Goal: Information Seeking & Learning: Learn about a topic

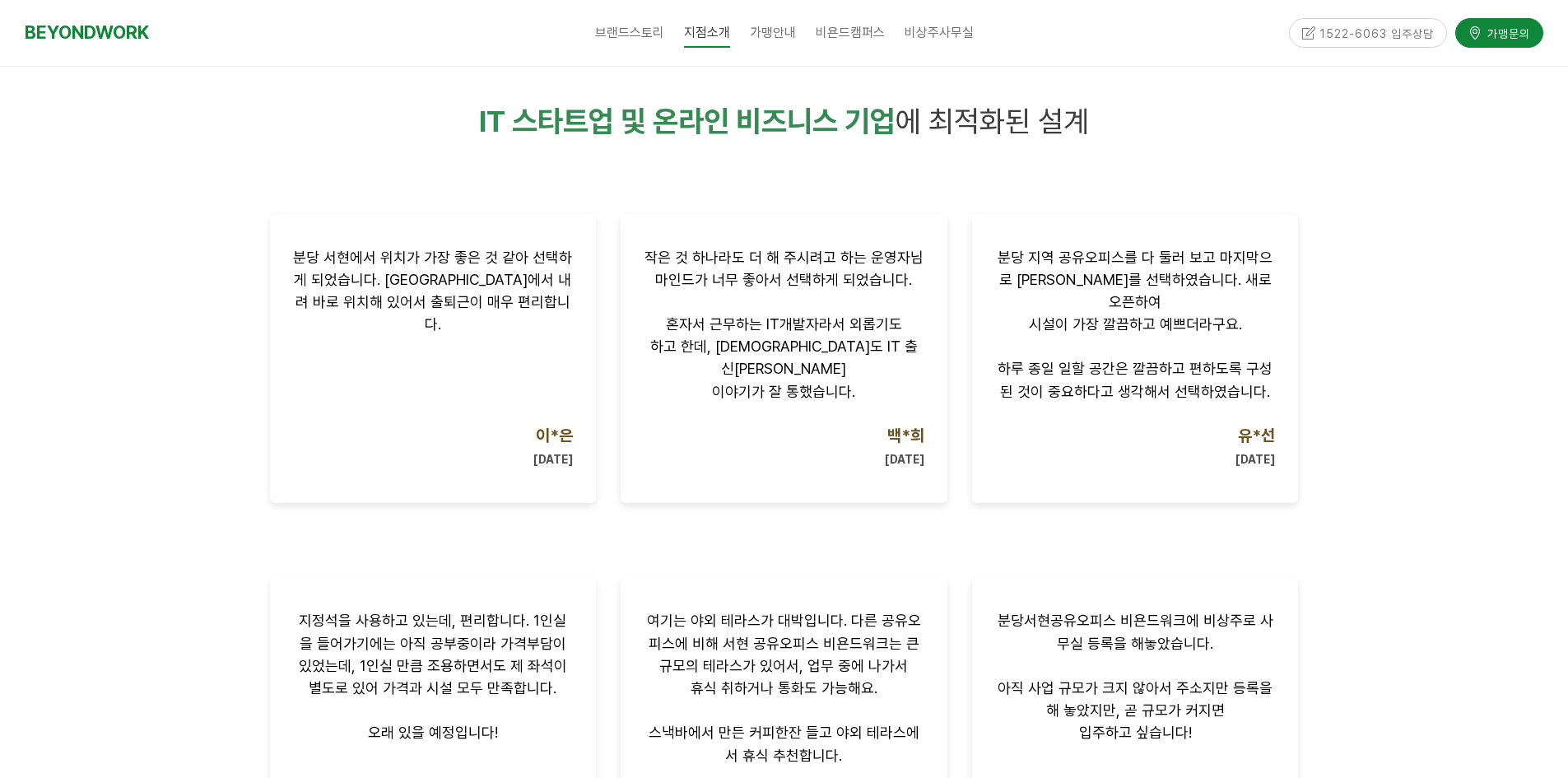
scroll to position [841, 0]
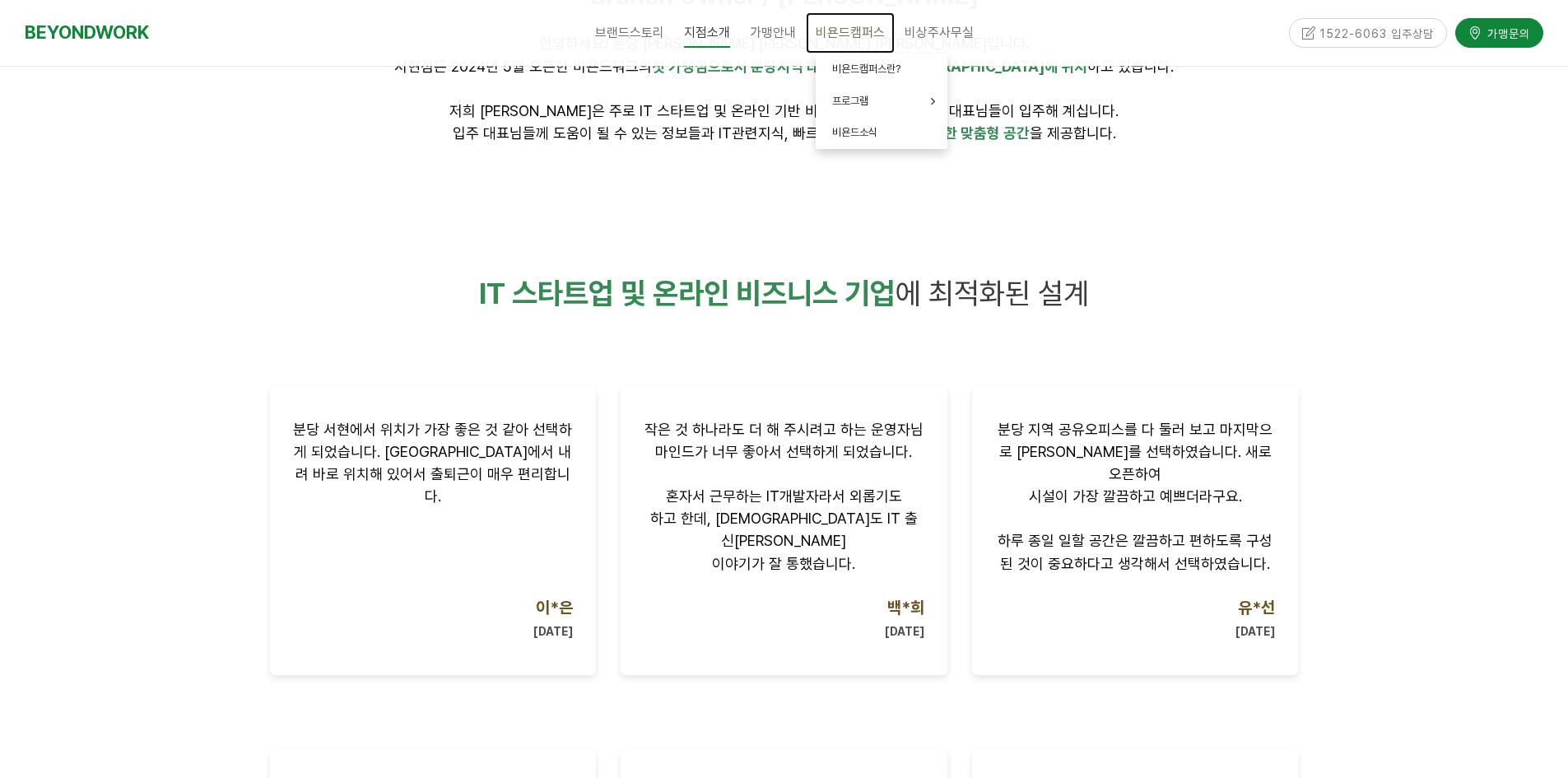
click at [844, 33] on span "비욘드캠퍼스" at bounding box center [850, 32] width 69 height 15
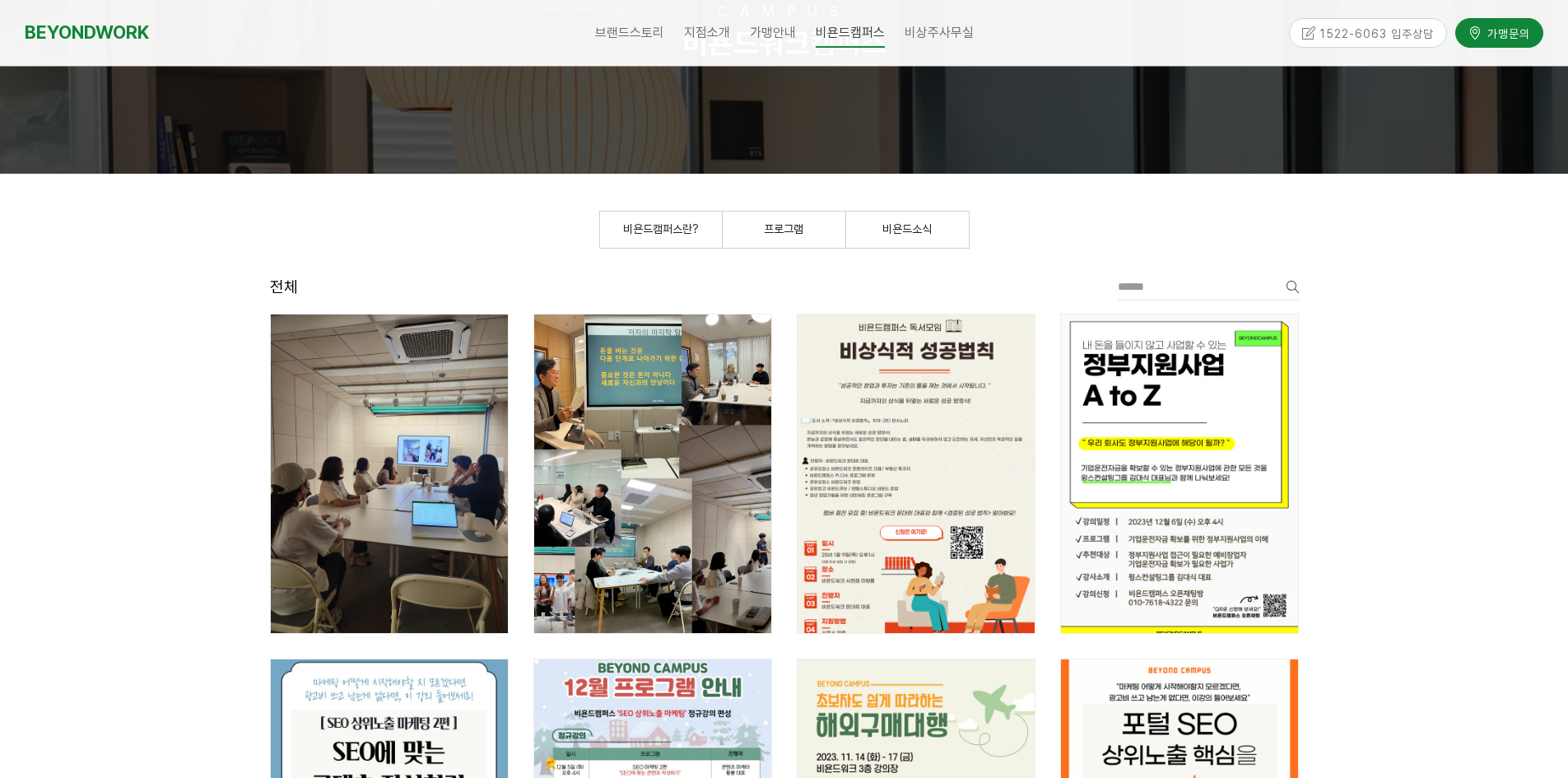
scroll to position [412, 0]
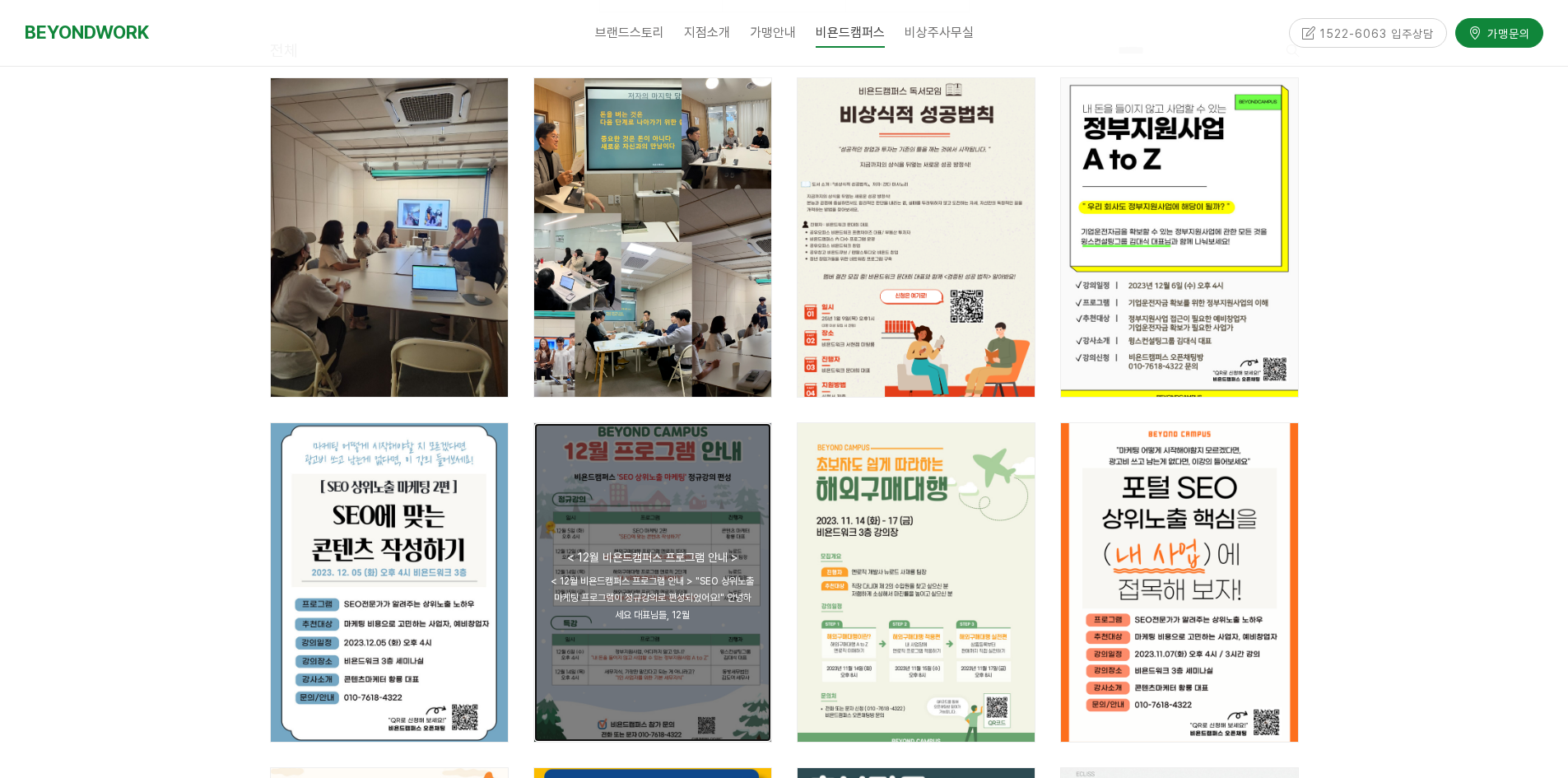
click at [617, 546] on div "공지 < 12월 비욘드캠퍼스 프로그램 안내 > < 12월 비욘드캠퍼스 프로그램 안내 > "SEO 상위노출 마케팅 프로그램이 정규강의로 편성되었…" at bounding box center [652, 583] width 237 height 319
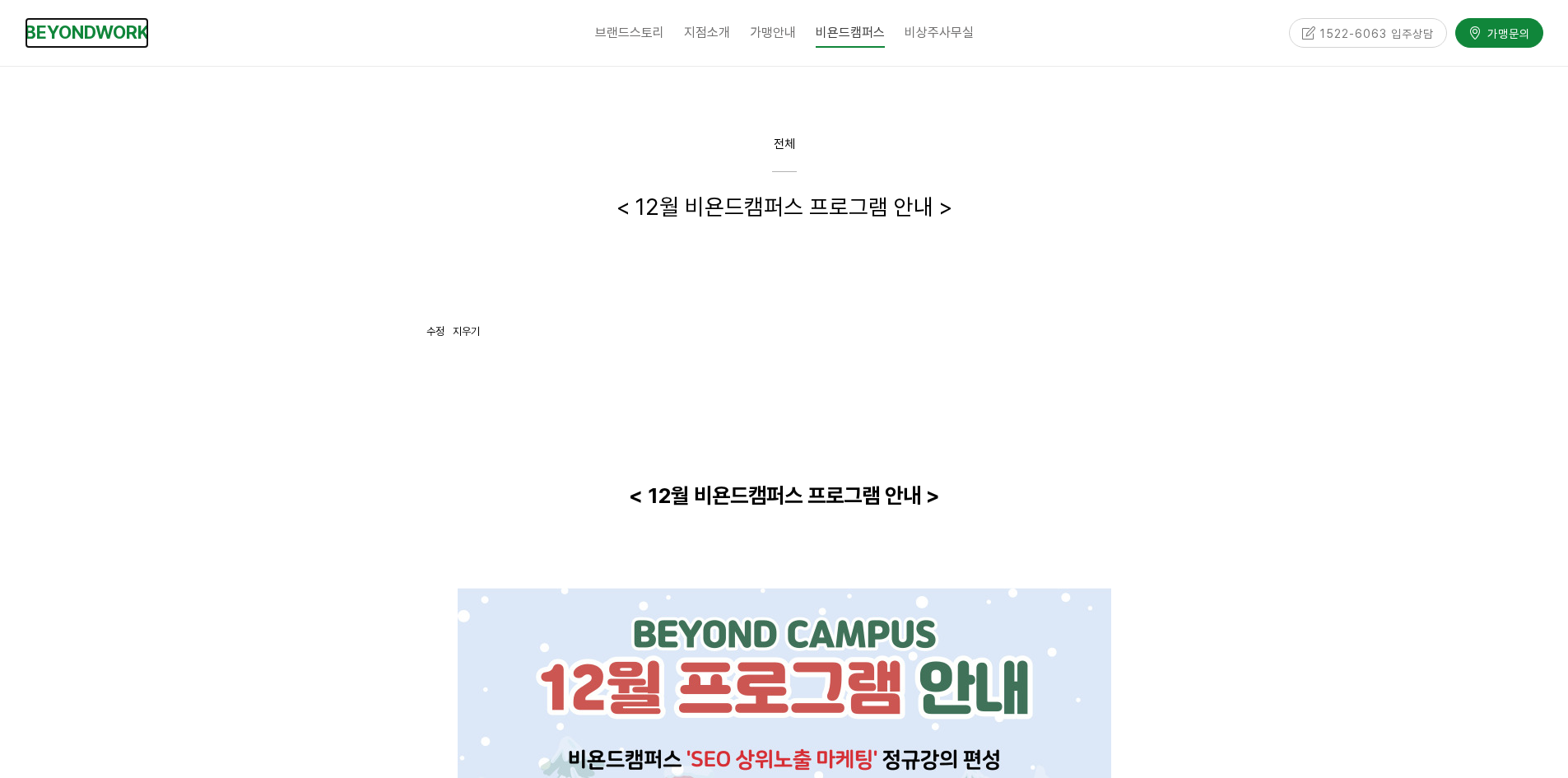
click at [82, 39] on link "BEYONDWORK" at bounding box center [87, 32] width 124 height 30
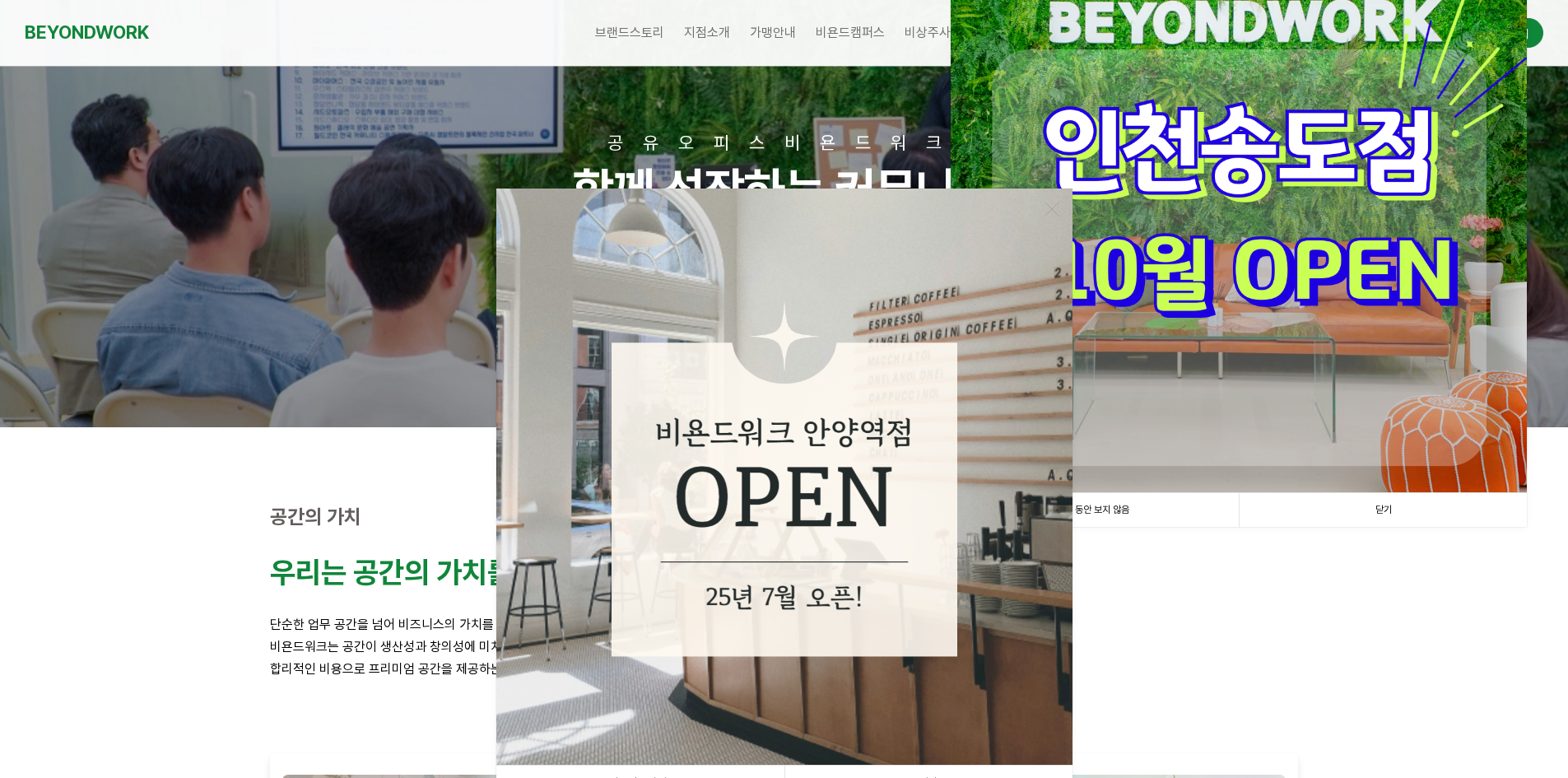
scroll to position [165, 0]
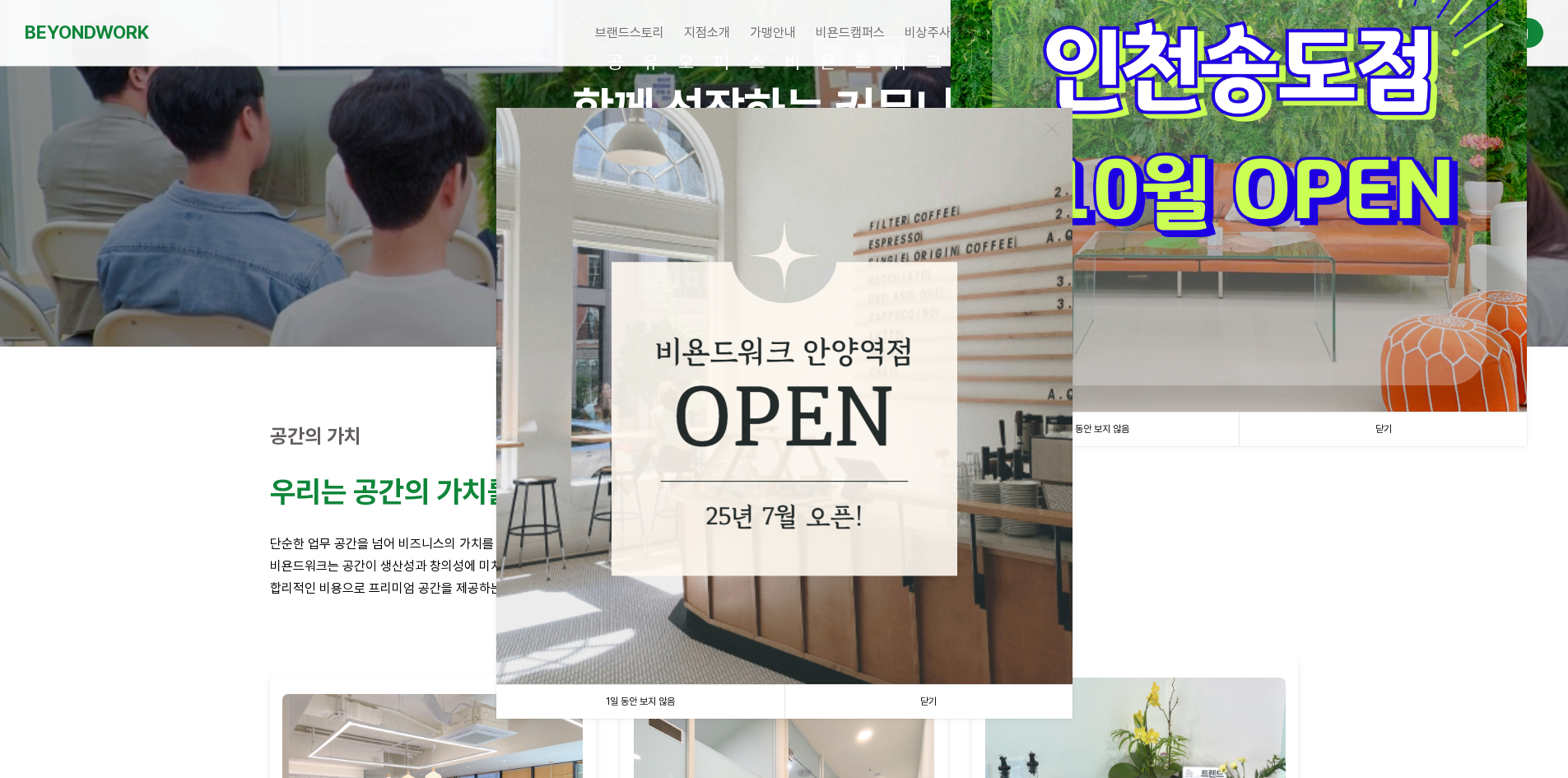
click at [1036, 687] on link "닫기" at bounding box center [929, 702] width 288 height 34
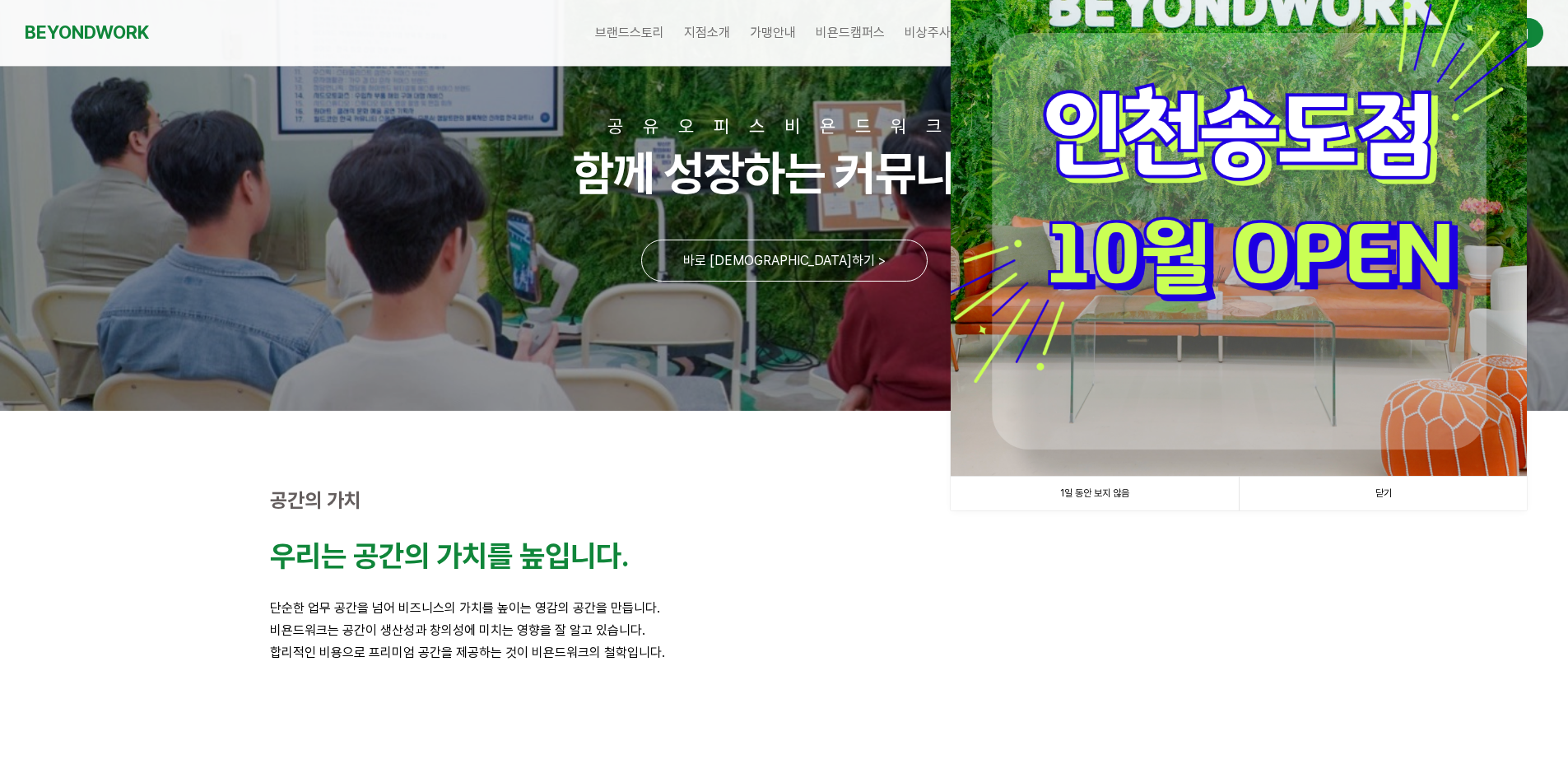
scroll to position [0, 0]
